Goal: Transaction & Acquisition: Purchase product/service

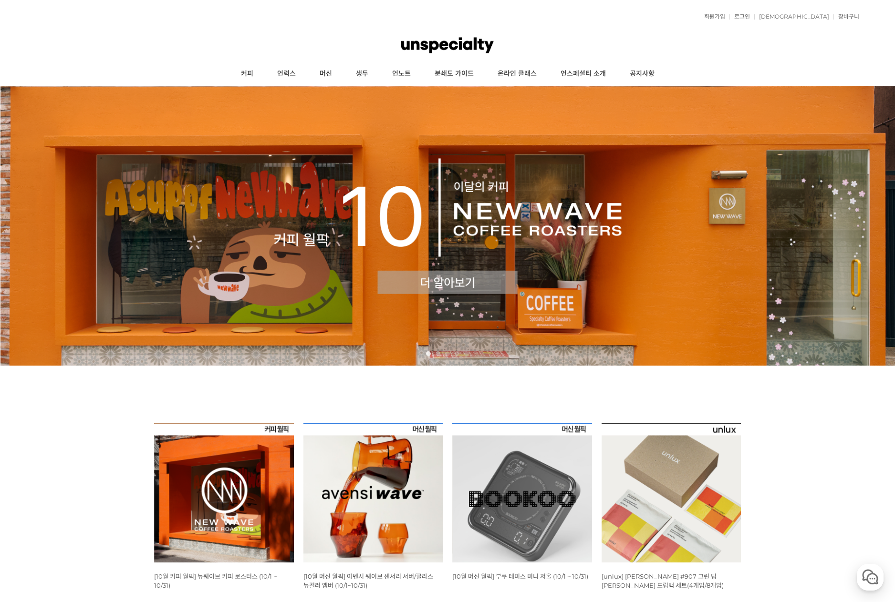
click at [281, 248] on img at bounding box center [447, 226] width 895 height 280
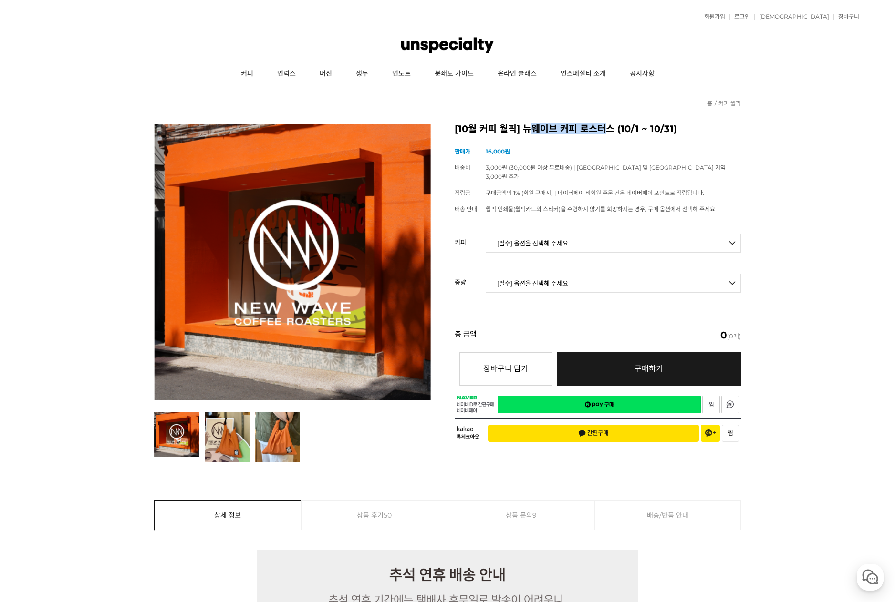
drag, startPoint x: 529, startPoint y: 126, endPoint x: 603, endPoint y: 127, distance: 73.9
click at [603, 127] on h2 "[10월 커피 월픽] 뉴웨이브 커피 로스터스 (10/1 ~ 10/31)" at bounding box center [598, 130] width 286 height 10
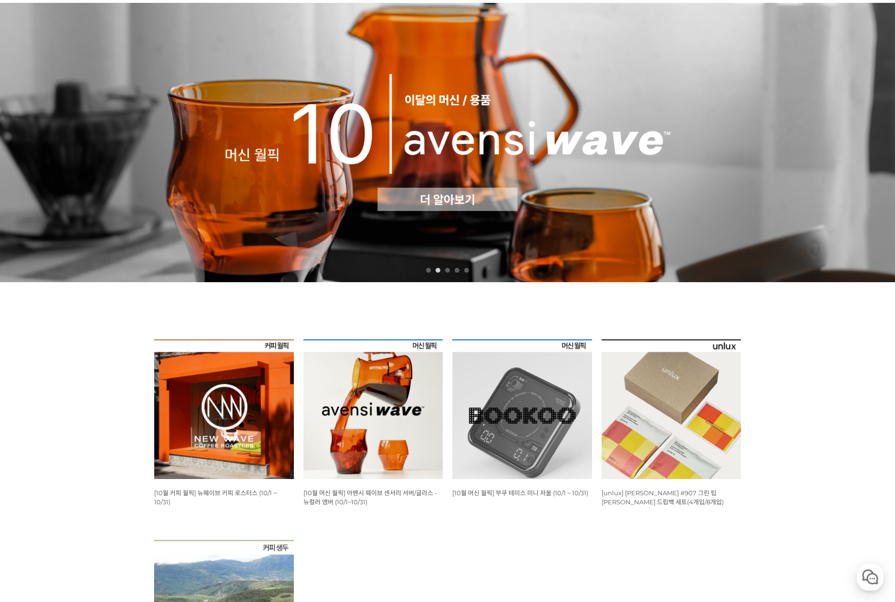
scroll to position [286, 0]
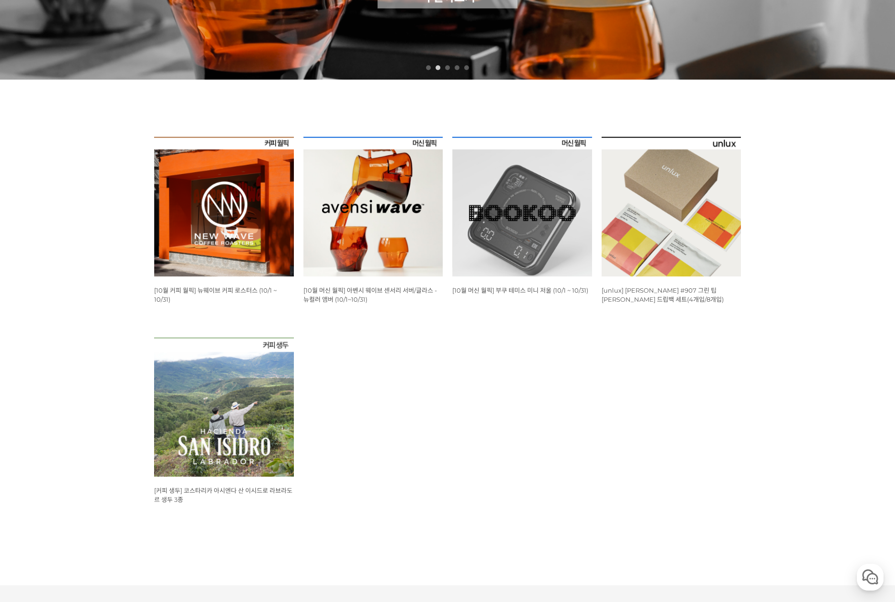
click at [231, 229] on img at bounding box center [224, 207] width 140 height 140
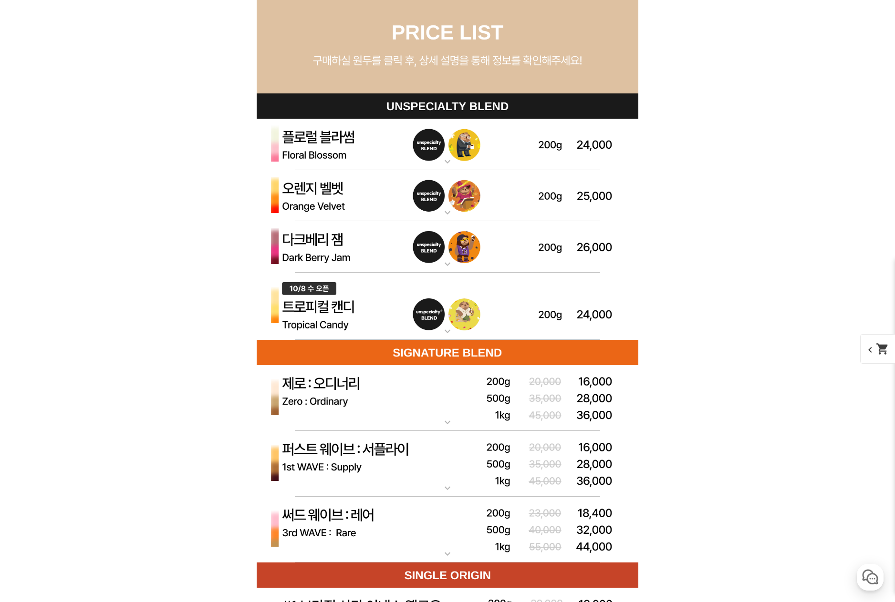
scroll to position [2910, 0]
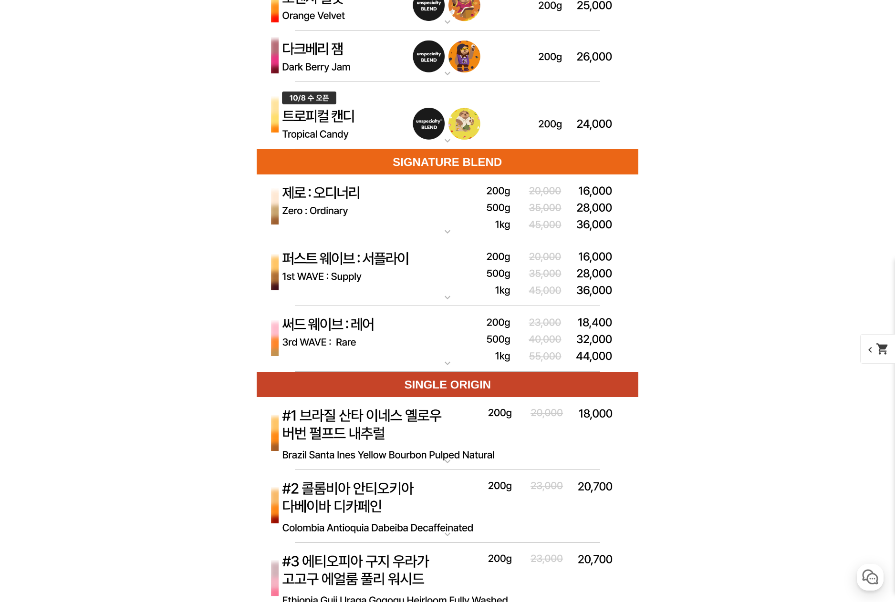
click at [374, 206] on img at bounding box center [448, 208] width 382 height 66
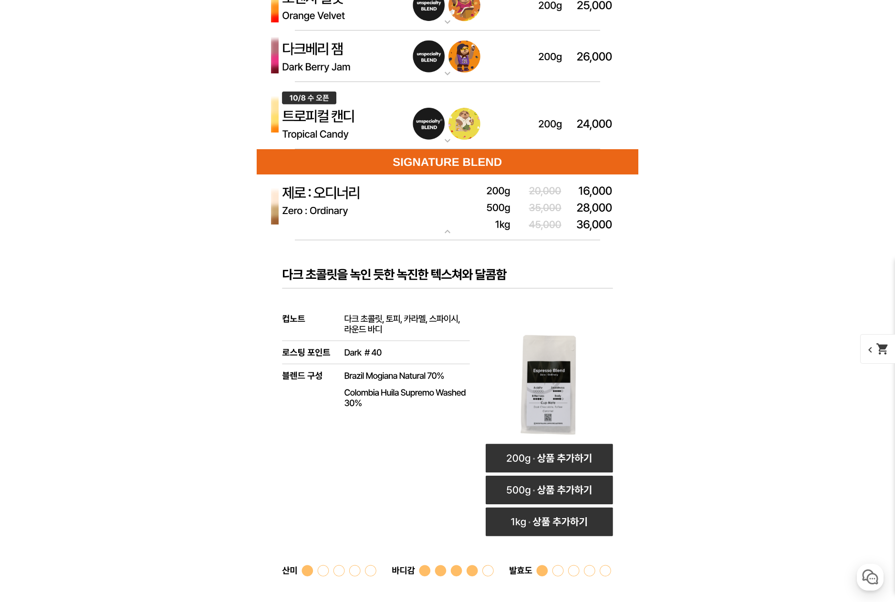
click at [374, 206] on img at bounding box center [448, 208] width 382 height 66
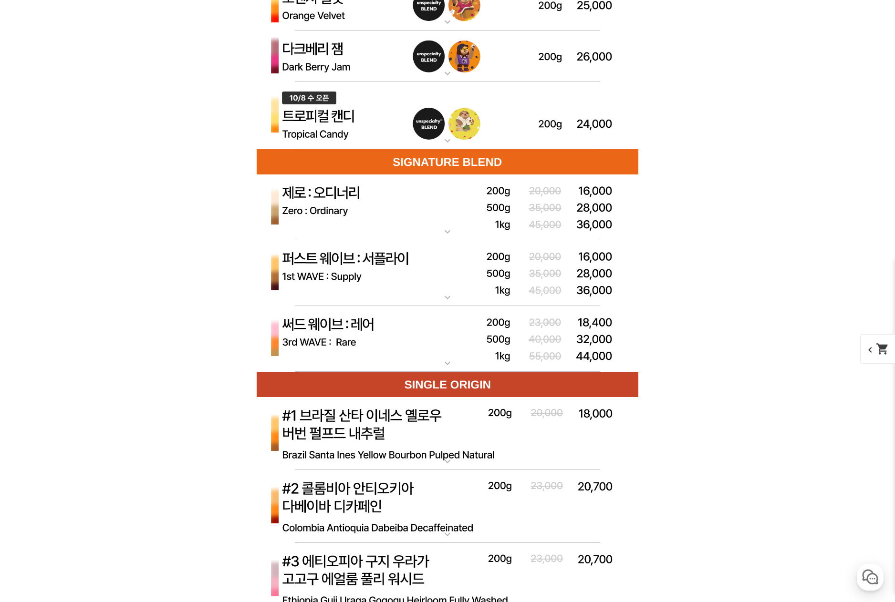
click at [405, 327] on img at bounding box center [448, 339] width 382 height 66
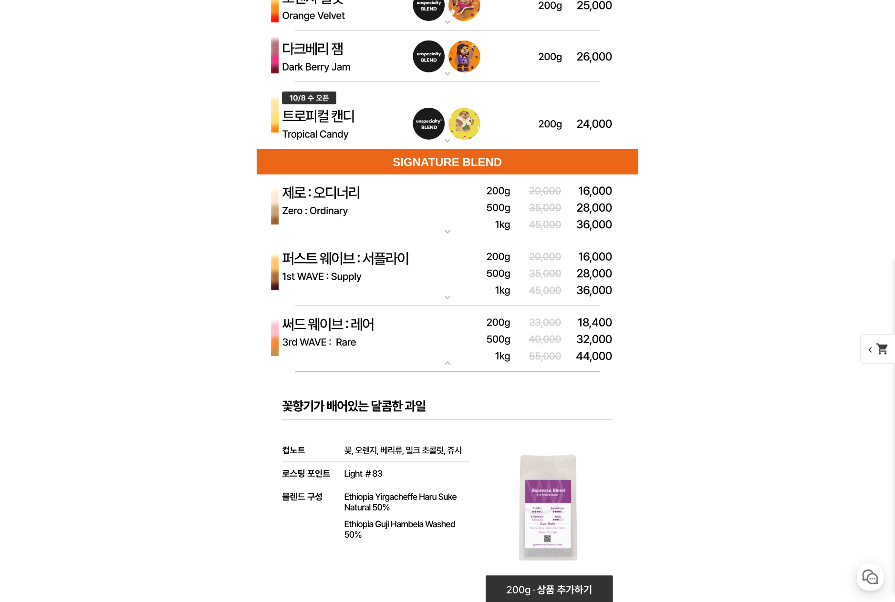
click at [407, 323] on img at bounding box center [448, 339] width 382 height 66
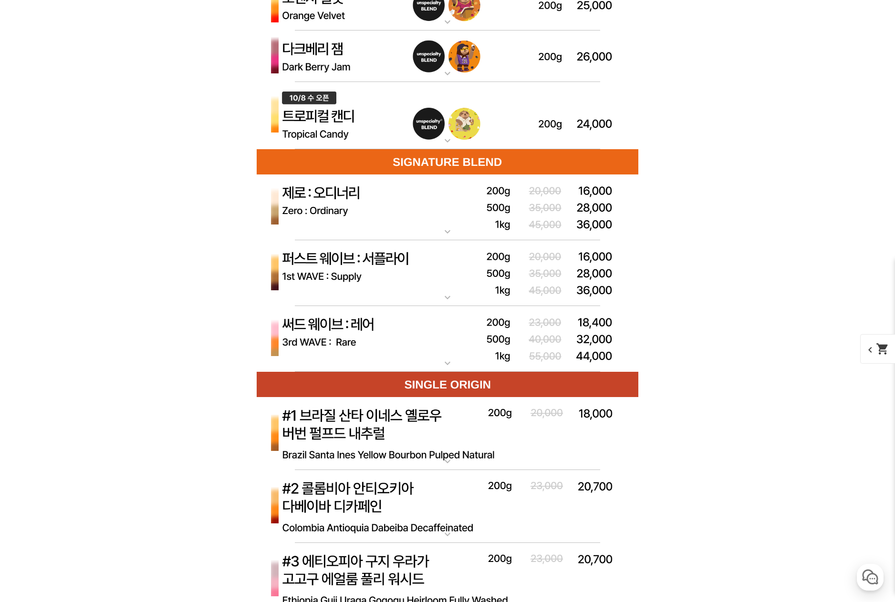
click at [409, 284] on img at bounding box center [448, 273] width 382 height 66
